Goal: Information Seeking & Learning: Learn about a topic

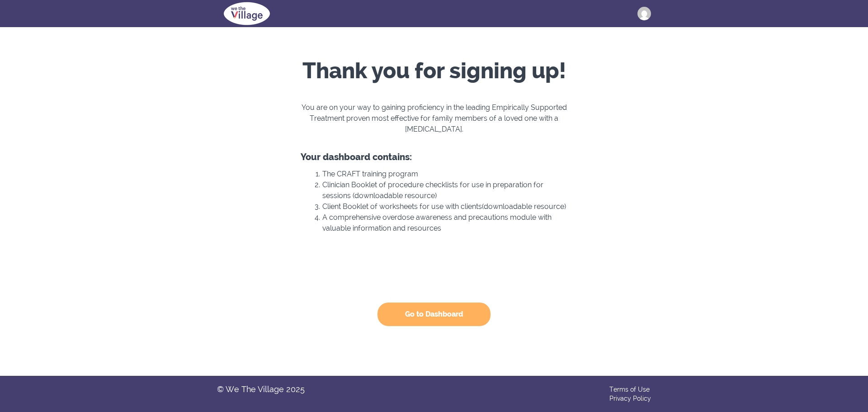
click at [452, 313] on button "Go to Dashboard" at bounding box center [433, 313] width 113 height 23
click at [419, 315] on button "Go to Dashboard" at bounding box center [433, 313] width 113 height 23
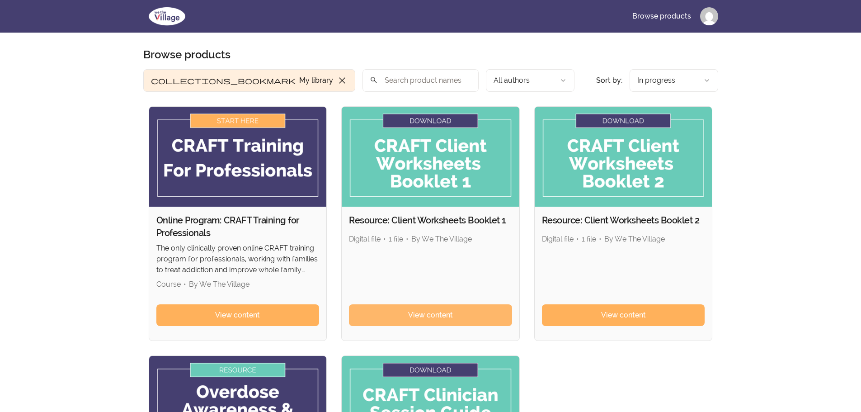
click at [435, 317] on span "View content" at bounding box center [430, 315] width 45 height 11
